Goal: Transaction & Acquisition: Purchase product/service

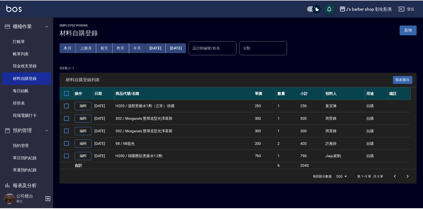
scroll to position [10, 0]
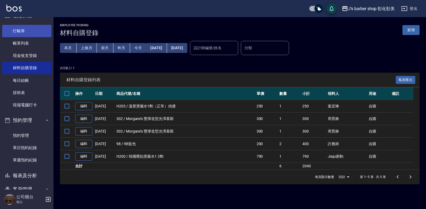
click at [30, 31] on link "打帳單" at bounding box center [26, 31] width 49 height 12
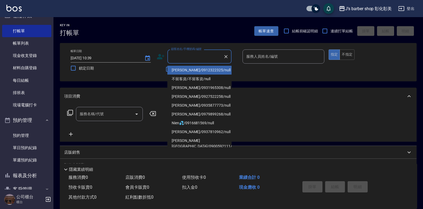
click at [202, 53] on input "顧客姓名/手機號碼/編號" at bounding box center [195, 56] width 51 height 9
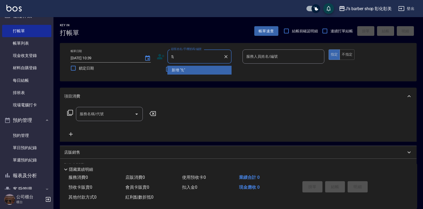
type input "5"
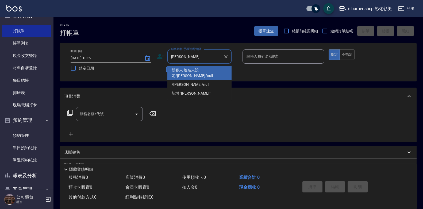
click at [212, 71] on li "新客人 姓名未設定/[PERSON_NAME]/null" at bounding box center [199, 73] width 64 height 14
type input "新客人 姓名未設定/[PERSON_NAME]/null"
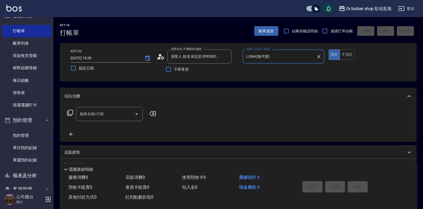
type input "LUNA(無代號)"
click at [121, 112] on input "服務名稱/代號" at bounding box center [105, 113] width 54 height 9
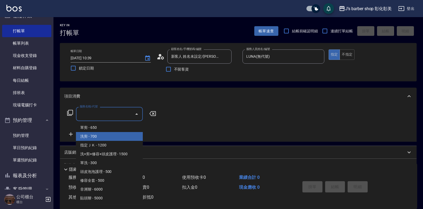
click at [122, 137] on span "洗剪 - 700" at bounding box center [109, 136] width 67 height 9
type input "洗剪(101)"
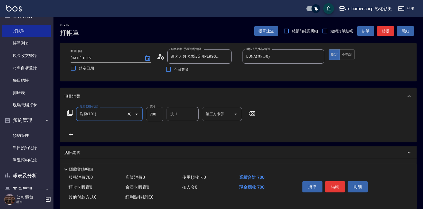
click at [180, 120] on div "洗-1" at bounding box center [183, 114] width 32 height 14
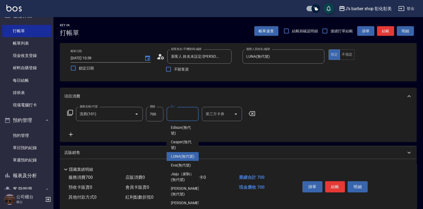
click at [180, 153] on div "LUNA (無代號)" at bounding box center [183, 156] width 32 height 9
type input "LUNA(無代號)"
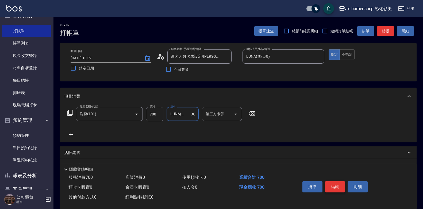
click at [334, 182] on button "結帳" at bounding box center [335, 186] width 20 height 11
click at [334, 182] on div "掛單 結帳 明細" at bounding box center [335, 187] width 70 height 17
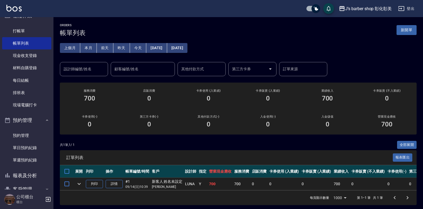
drag, startPoint x: 32, startPoint y: 134, endPoint x: 52, endPoint y: 143, distance: 21.8
click at [32, 134] on link "預約管理" at bounding box center [26, 135] width 49 height 12
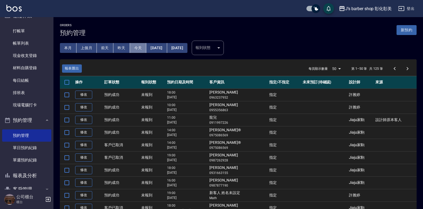
click at [141, 49] on button "今天" at bounding box center [138, 48] width 17 height 10
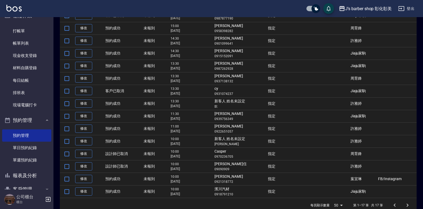
scroll to position [114, 0]
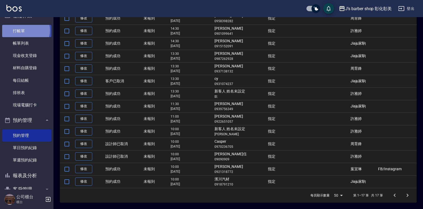
click at [24, 30] on link "打帳單" at bounding box center [26, 31] width 49 height 12
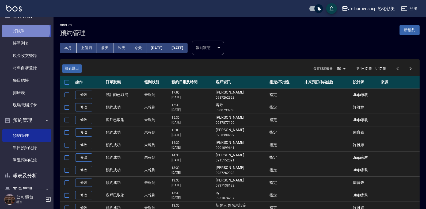
click at [24, 30] on link "打帳單" at bounding box center [26, 31] width 49 height 12
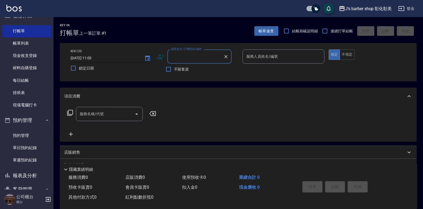
click at [94, 58] on input "[DATE] 11:03" at bounding box center [105, 58] width 68 height 9
type input "[DATE] 10:00"
click at [178, 59] on input "顧客姓名/手機號碼/編號" at bounding box center [195, 56] width 51 height 9
click at [201, 69] on li "濱川汽材/0918791210/null" at bounding box center [199, 70] width 64 height 9
click at [201, 69] on div "不留客資" at bounding box center [194, 69] width 75 height 11
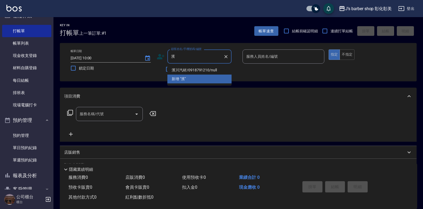
type input "濱川汽材/0918791210/null"
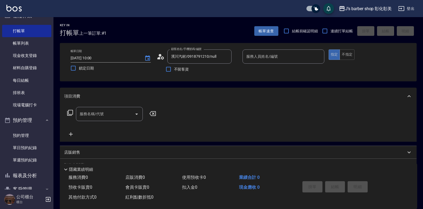
click at [267, 55] on div "服務人員姓名/編號 服務人員姓名/編號" at bounding box center [284, 56] width 82 height 14
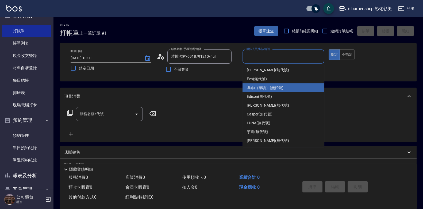
click at [272, 85] on div "Jiaju（家駒） (無代號)" at bounding box center [284, 87] width 82 height 9
type input "Jiaju（家駒）(無代號)"
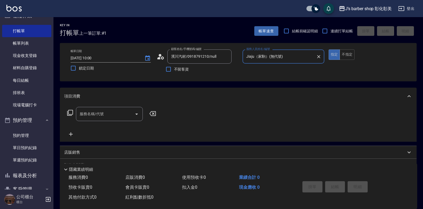
click at [113, 117] on input "服務名稱/代號" at bounding box center [105, 113] width 54 height 9
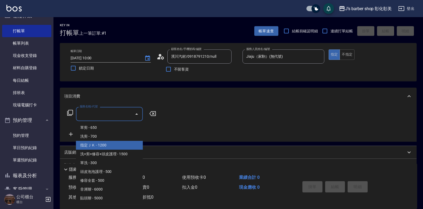
click at [115, 146] on span "指定ＪＫ - 1200" at bounding box center [109, 145] width 67 height 9
type input "指定ＪＫ(102)"
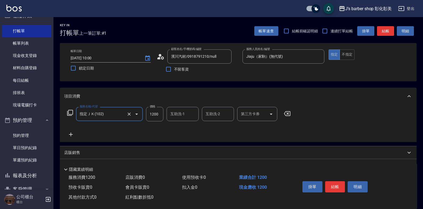
click at [151, 114] on input "1200" at bounding box center [154, 114] width 17 height 14
type input "1000"
click at [185, 113] on input "互助洗-1" at bounding box center [182, 113] width 27 height 9
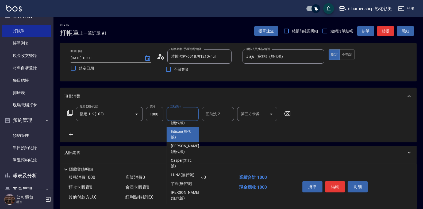
scroll to position [45, 0]
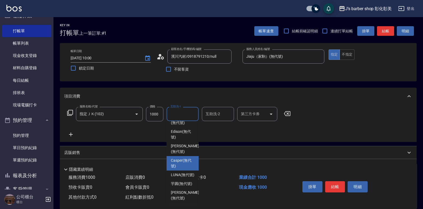
click at [179, 161] on span "Casper (無代號)" at bounding box center [183, 163] width 24 height 11
type input "Casper(無代號)"
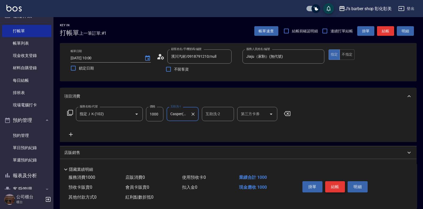
click at [340, 188] on button "結帳" at bounding box center [335, 186] width 20 height 11
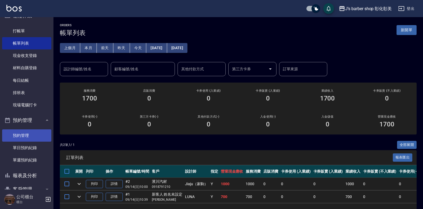
click at [31, 138] on link "預約管理" at bounding box center [26, 135] width 49 height 12
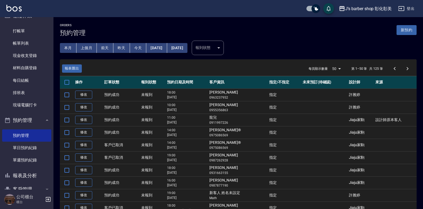
click at [134, 45] on button "今天" at bounding box center [138, 48] width 17 height 10
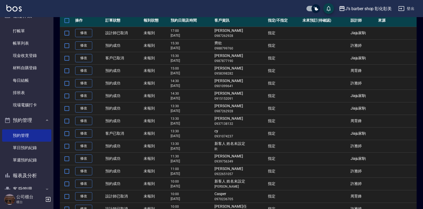
scroll to position [34, 0]
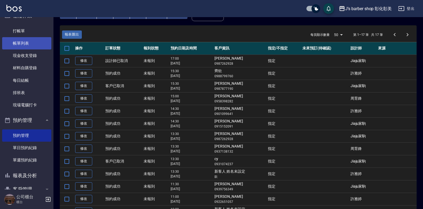
click at [35, 43] on link "帳單列表" at bounding box center [26, 43] width 49 height 12
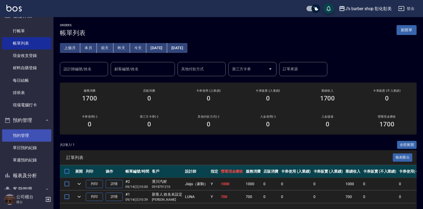
click at [25, 139] on link "預約管理" at bounding box center [26, 135] width 49 height 12
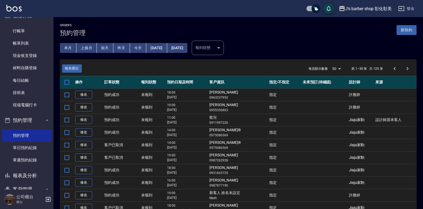
click at [138, 47] on button "今天" at bounding box center [138, 48] width 17 height 10
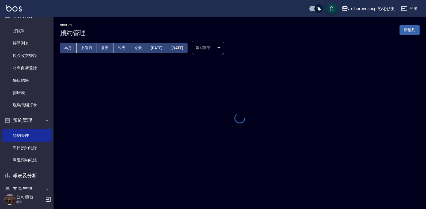
click at [138, 47] on button "今天" at bounding box center [138, 48] width 17 height 10
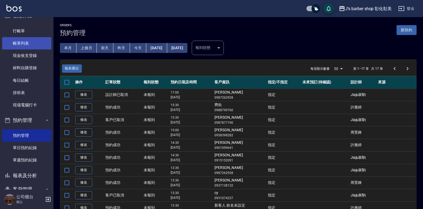
click at [13, 43] on link "帳單列表" at bounding box center [26, 43] width 49 height 12
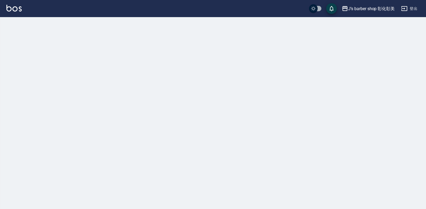
checkbox input "true"
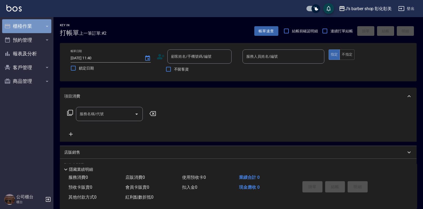
click at [35, 23] on button "櫃檯作業" at bounding box center [26, 26] width 49 height 14
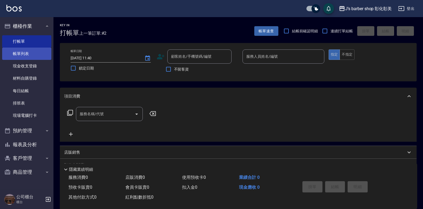
click at [38, 53] on link "帳單列表" at bounding box center [26, 54] width 49 height 12
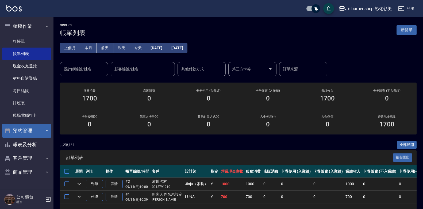
click at [25, 129] on button "預約管理" at bounding box center [26, 131] width 49 height 14
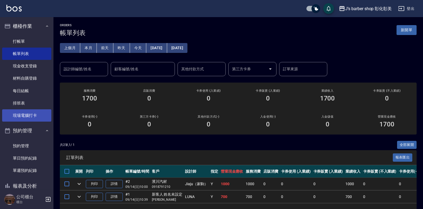
click at [29, 115] on link "現場電腦打卡" at bounding box center [26, 115] width 49 height 12
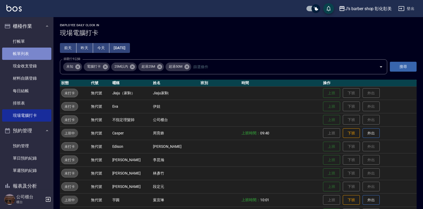
click at [33, 51] on link "帳單列表" at bounding box center [26, 54] width 49 height 12
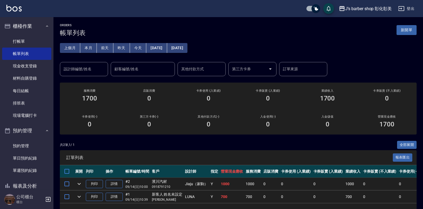
click at [376, 69] on div "上個月 本月 前天 昨天 今天 2025/09/14 2025/09/14 設計師編號/姓名 設計師編號/姓名 顧客編號/姓名 顧客編號/姓名 其他付款方式 …" at bounding box center [238, 57] width 357 height 40
